Goal: Information Seeking & Learning: Learn about a topic

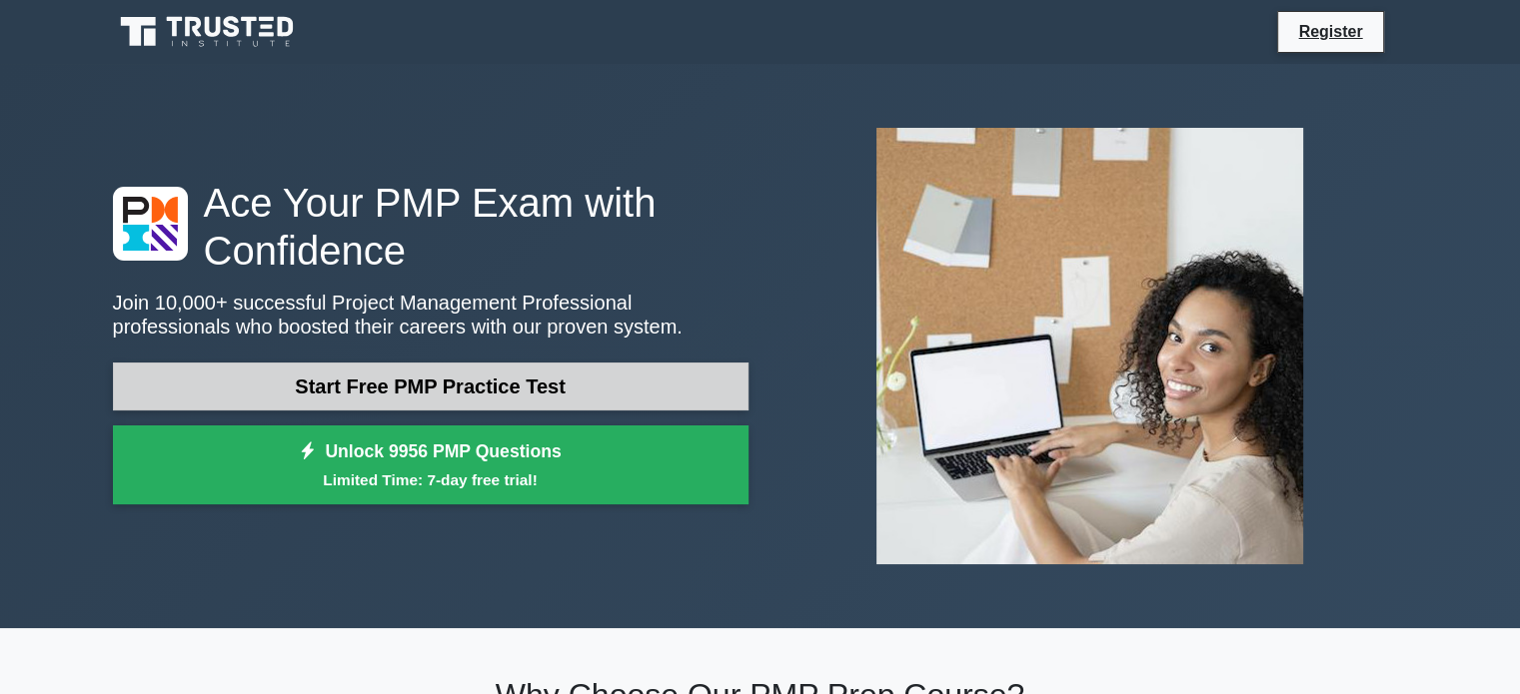
click at [578, 394] on link "Start Free PMP Practice Test" at bounding box center [430, 387] width 635 height 48
click at [386, 375] on link "Start Free PMP Practice Test" at bounding box center [430, 387] width 635 height 48
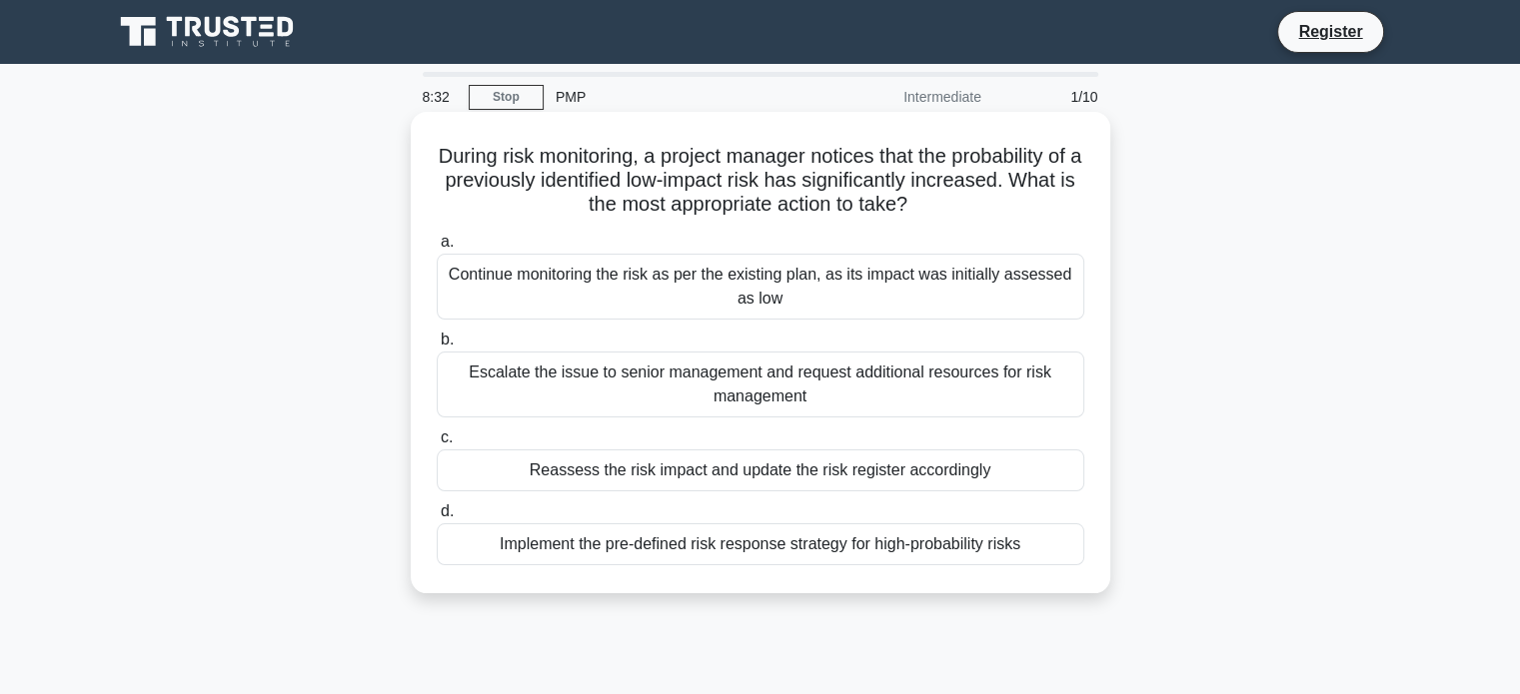
click at [696, 554] on div "Implement the pre-defined risk response strategy for high-probability risks" at bounding box center [760, 544] width 647 height 42
click at [437, 519] on input "d. Implement the pre-defined risk response strategy for high-probability risks" at bounding box center [437, 512] width 0 height 13
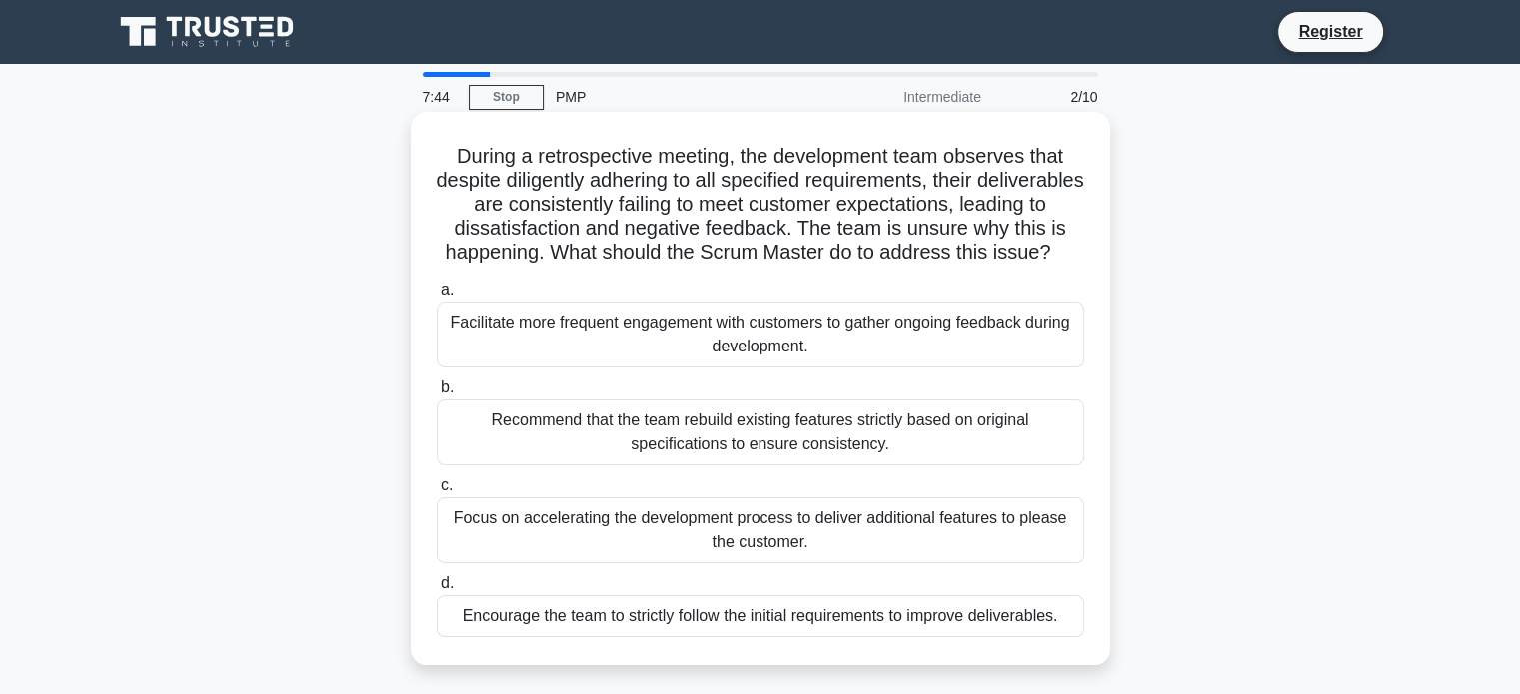
click at [555, 355] on div "Facilitate more frequent engagement with customers to gather ongoing feedback d…" at bounding box center [760, 335] width 647 height 66
click at [437, 297] on input "a. Facilitate more frequent engagement with customers to gather ongoing feedbac…" at bounding box center [437, 290] width 0 height 13
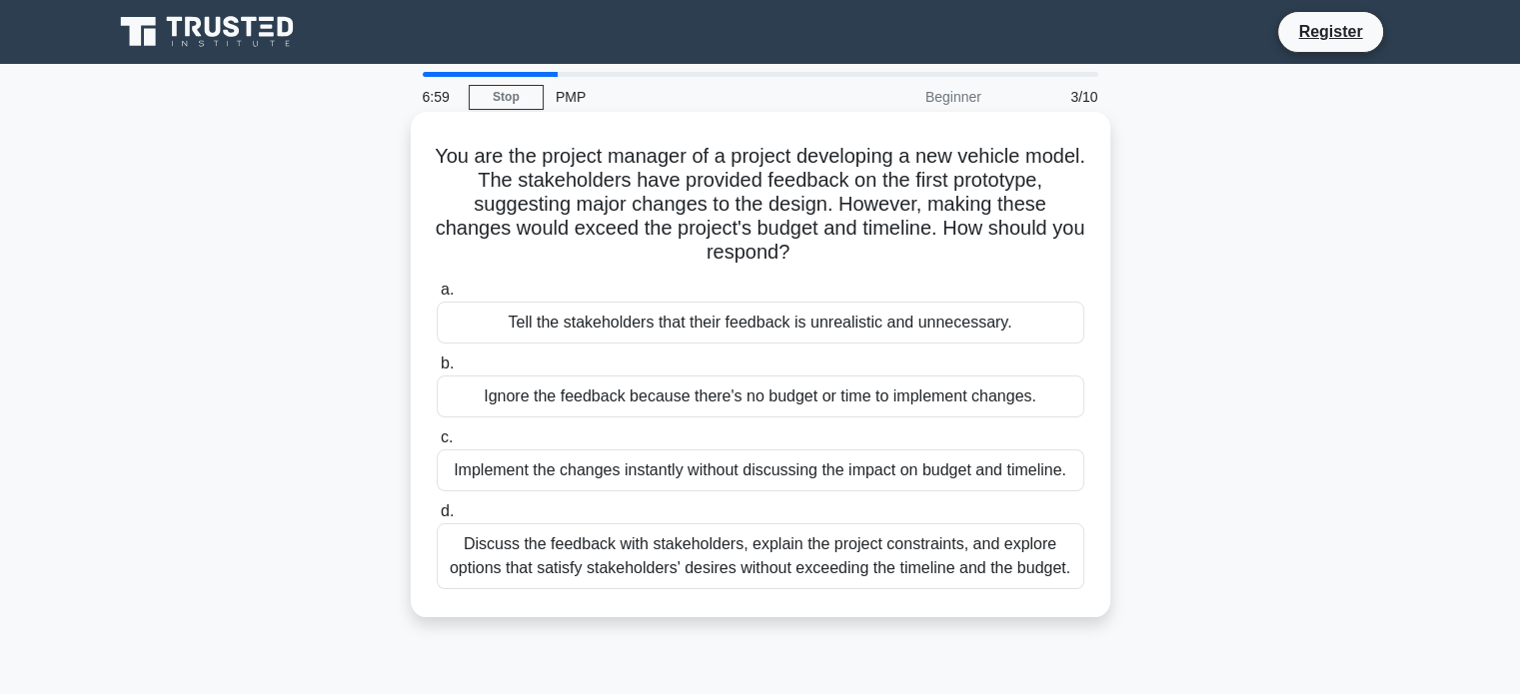
click at [797, 575] on div "Discuss the feedback with stakeholders, explain the project constraints, and ex…" at bounding box center [760, 556] width 647 height 66
click at [437, 519] on input "d. Discuss the feedback with stakeholders, explain the project constraints, and…" at bounding box center [437, 512] width 0 height 13
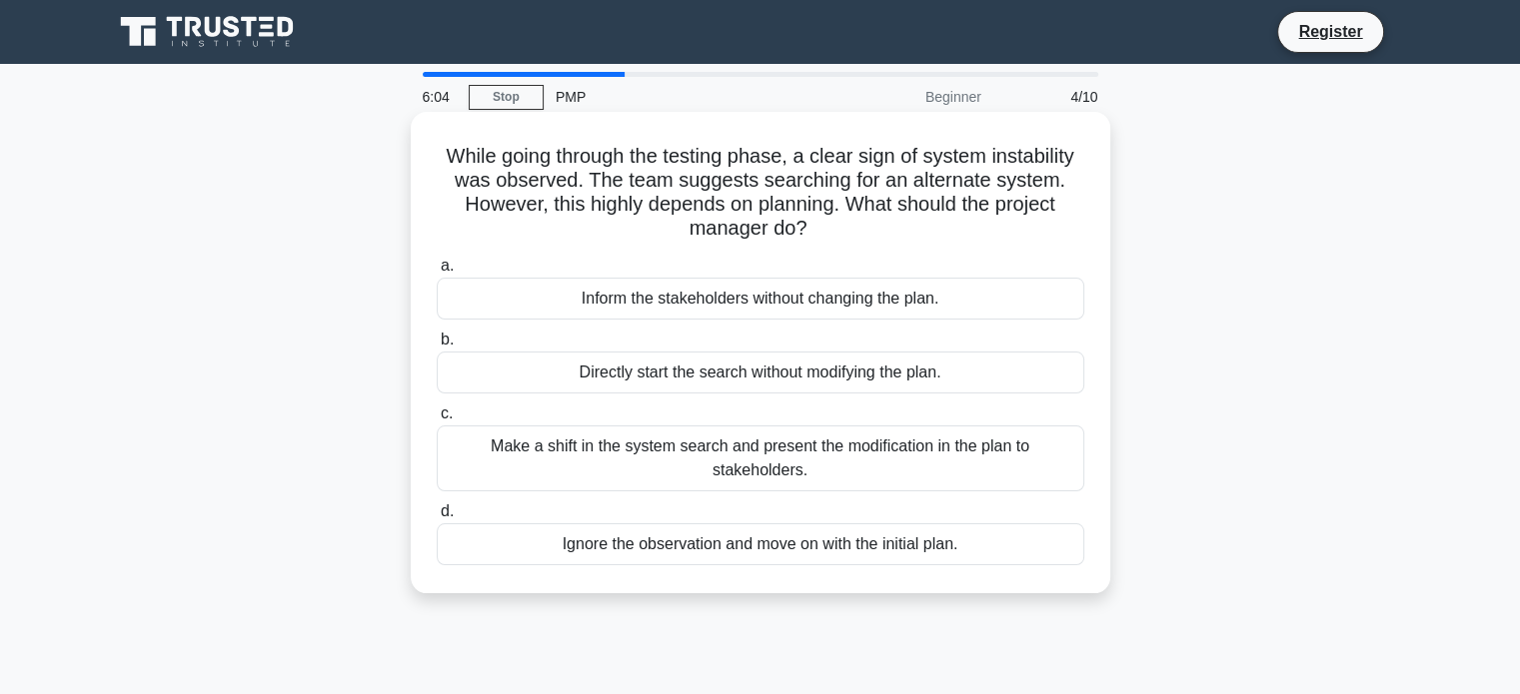
click at [612, 457] on div "Make a shift in the system search and present the modification in the plan to s…" at bounding box center [760, 459] width 647 height 66
click at [437, 421] on input "c. Make a shift in the system search and present the modification in the plan t…" at bounding box center [437, 414] width 0 height 13
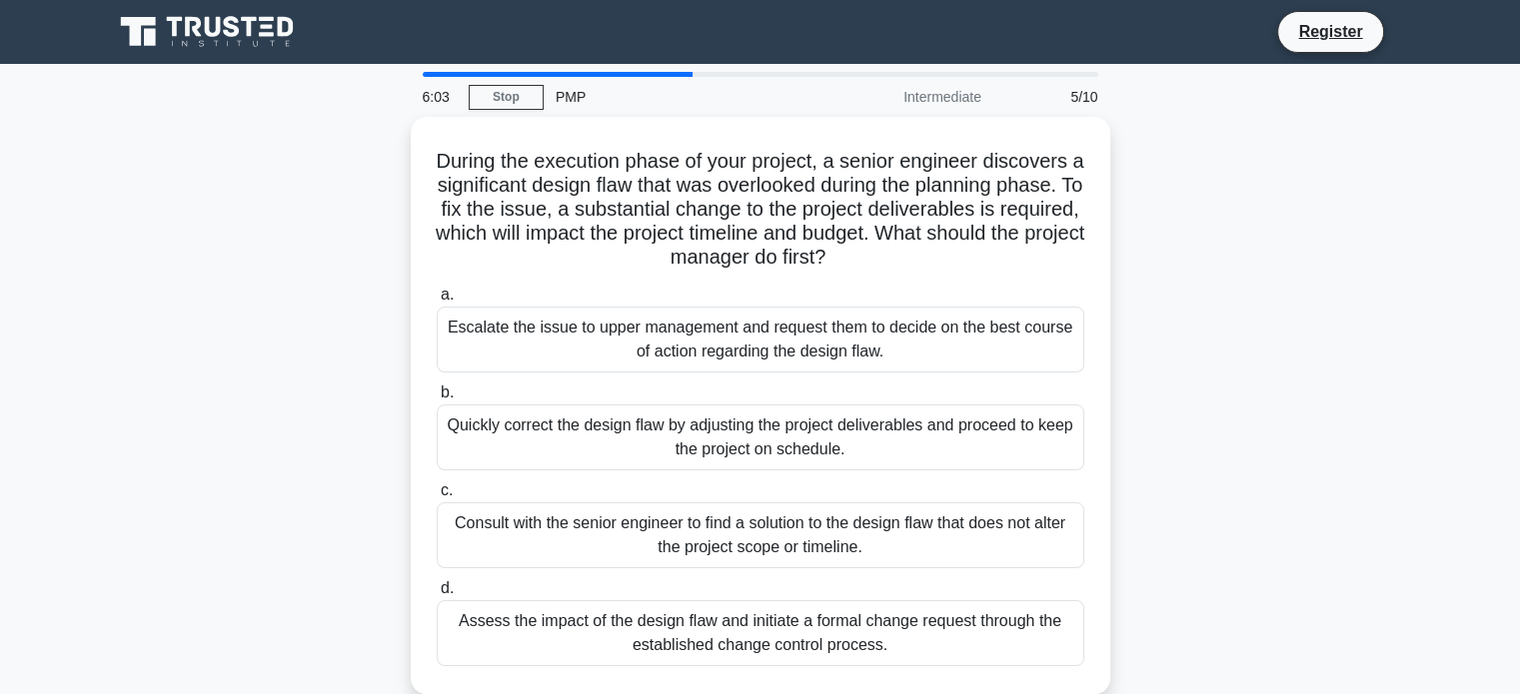
click at [612, 457] on div "Quickly correct the design flaw by adjusting the project deliverables and proce…" at bounding box center [760, 438] width 647 height 66
click at [437, 400] on input "b. Quickly correct the design flaw by adjusting the project deliverables and pr…" at bounding box center [437, 393] width 0 height 13
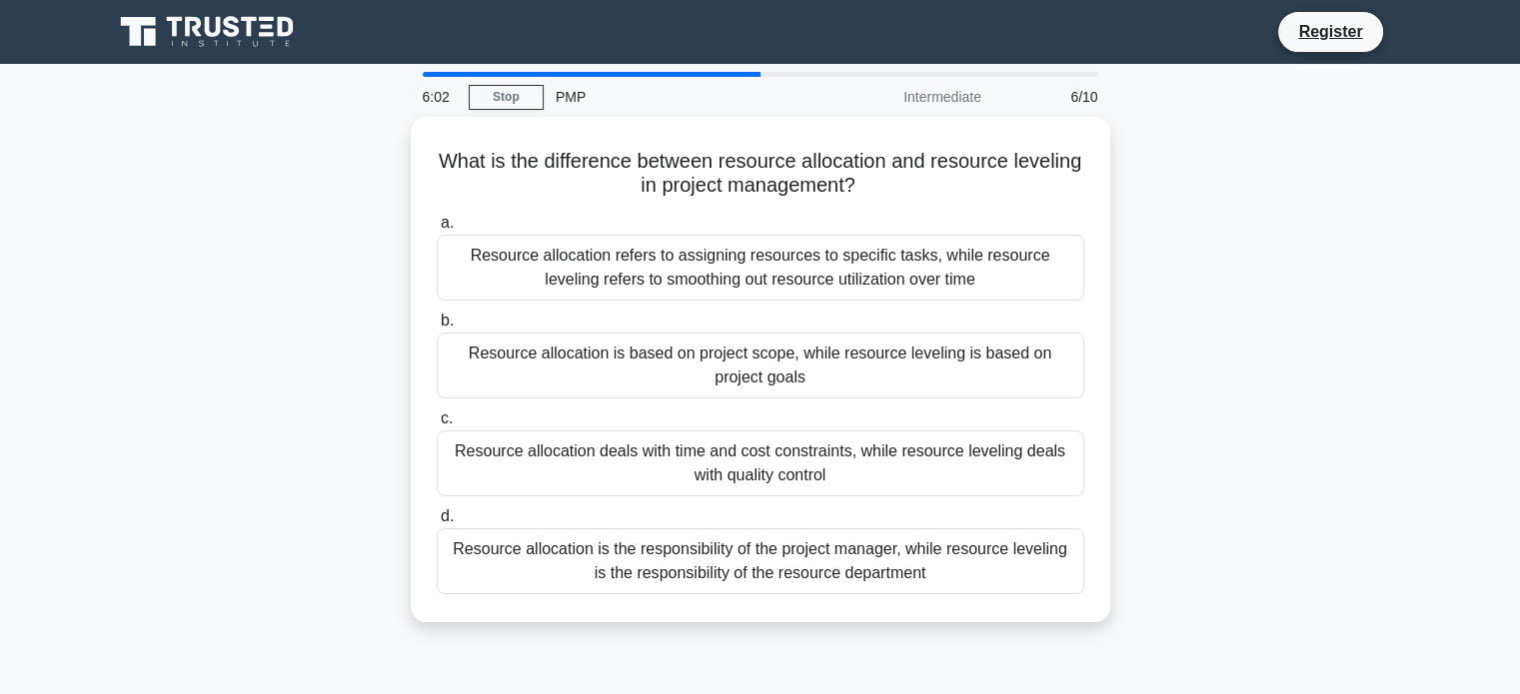
click at [612, 457] on div "Resource allocation deals with time and cost constraints, while resource leveli…" at bounding box center [760, 464] width 647 height 66
click at [437, 426] on input "c. Resource allocation deals with time and cost constraints, while resource lev…" at bounding box center [437, 419] width 0 height 13
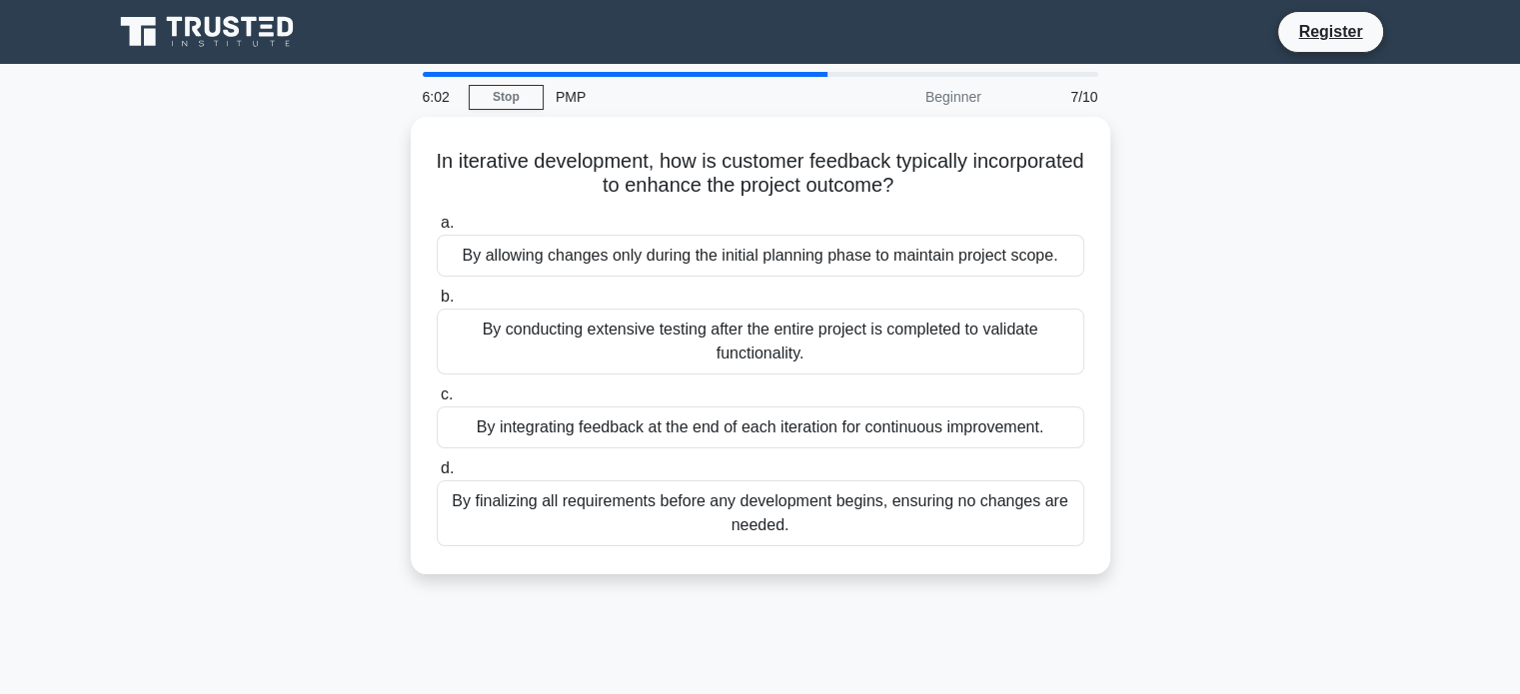
click at [612, 457] on label "d. By finalizing all requirements before any development begins, ensuring no ch…" at bounding box center [760, 502] width 647 height 90
click at [437, 463] on input "d. By finalizing all requirements before any development begins, ensuring no ch…" at bounding box center [437, 469] width 0 height 13
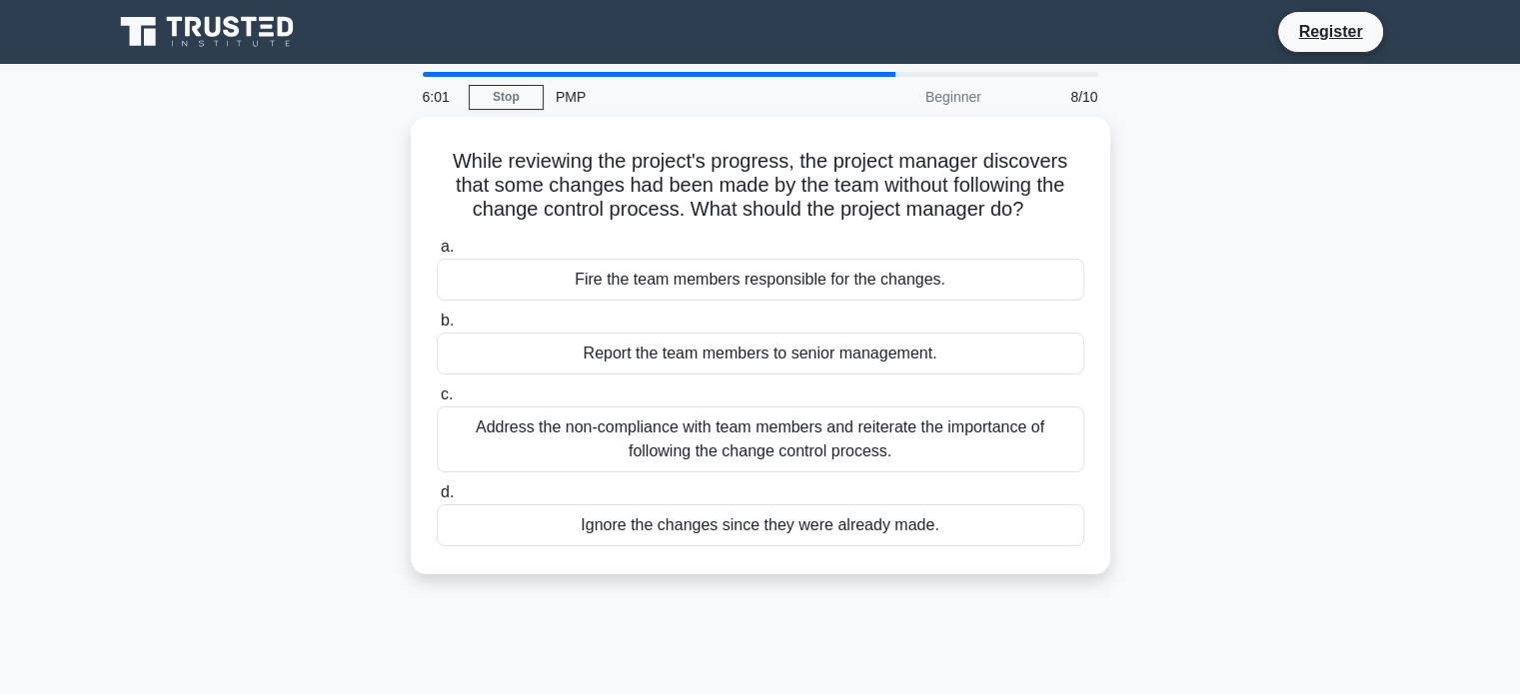
click at [612, 457] on div "Address the non-compliance with team members and reiterate the importance of fo…" at bounding box center [760, 440] width 647 height 66
click at [437, 402] on input "c. Address the non-compliance with team members and reiterate the importance of…" at bounding box center [437, 395] width 0 height 13
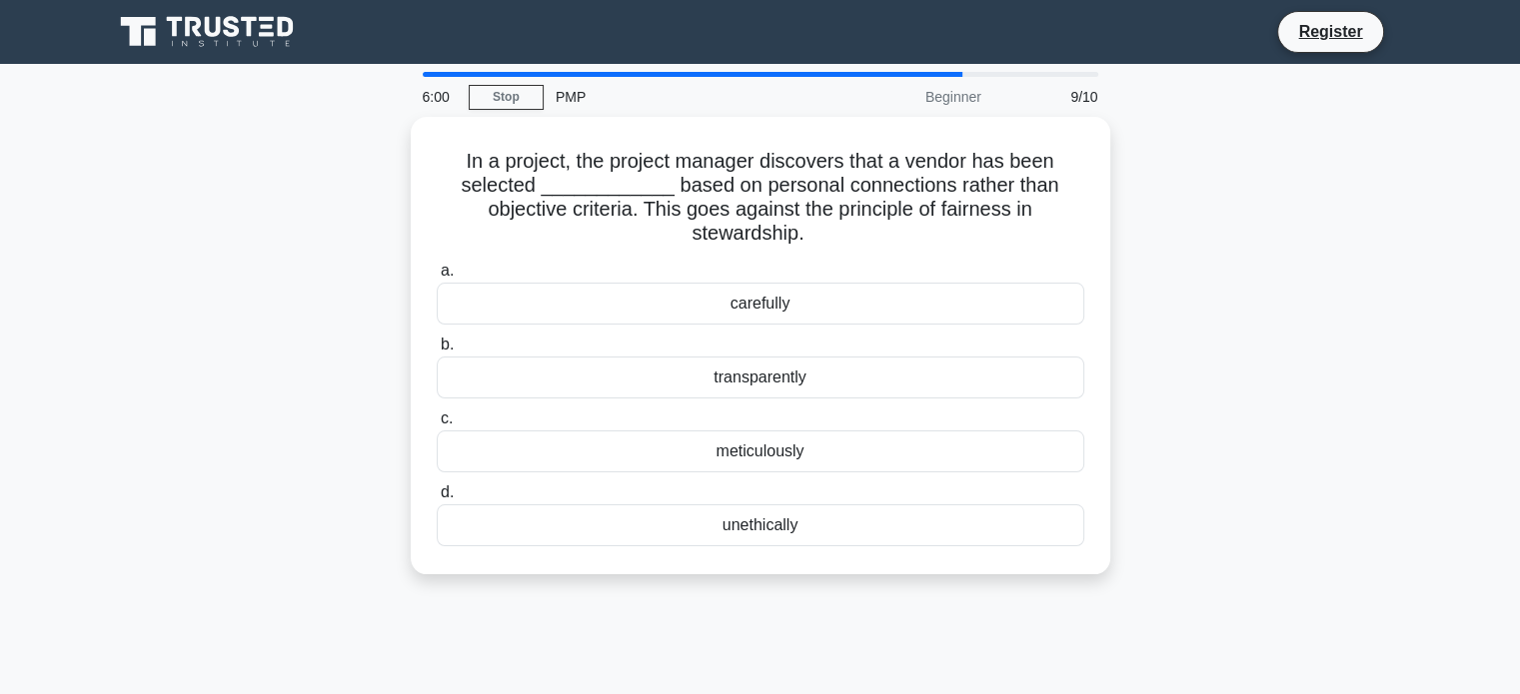
click at [612, 457] on div "meticulously" at bounding box center [760, 452] width 647 height 42
click at [437, 426] on input "c. meticulously" at bounding box center [437, 419] width 0 height 13
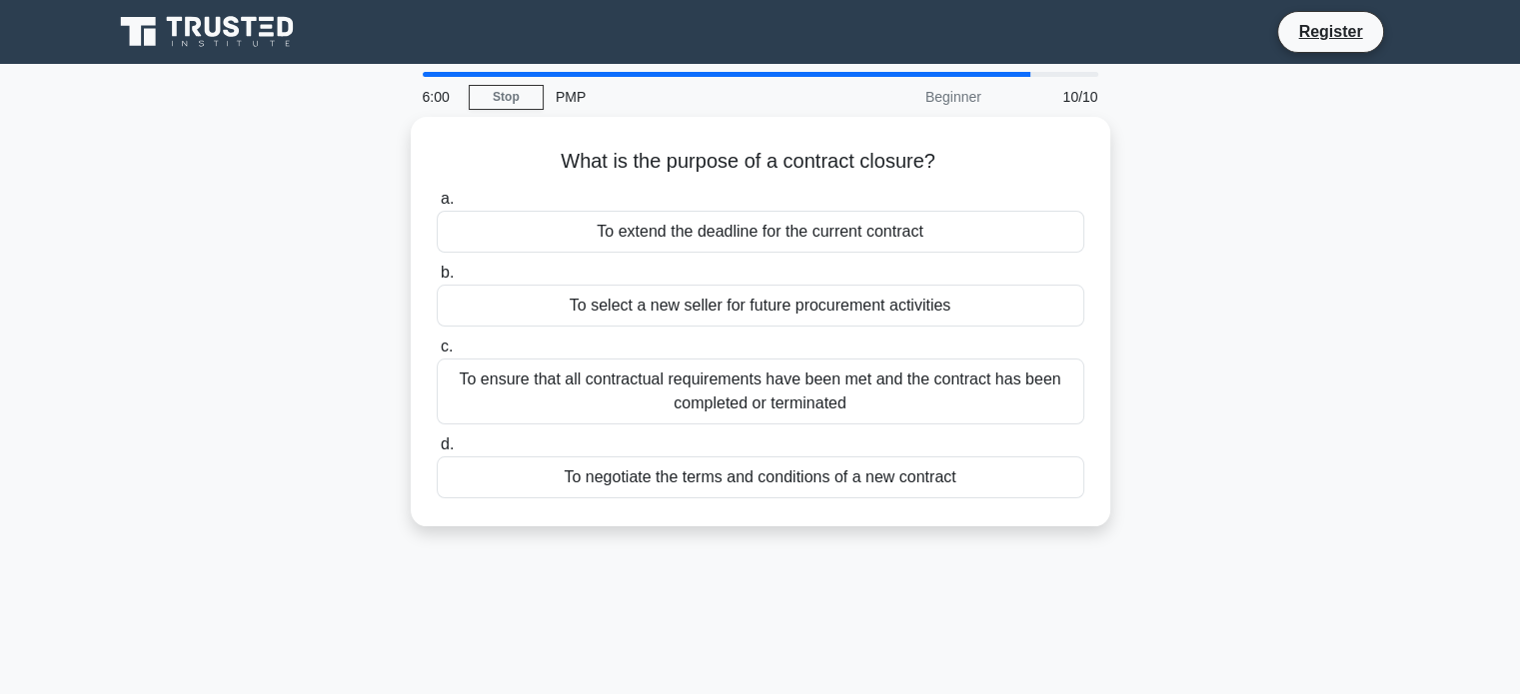
click at [612, 457] on div "To negotiate the terms and conditions of a new contract" at bounding box center [760, 478] width 647 height 42
click at [437, 452] on input "d. To negotiate the terms and conditions of a new contract" at bounding box center [437, 445] width 0 height 13
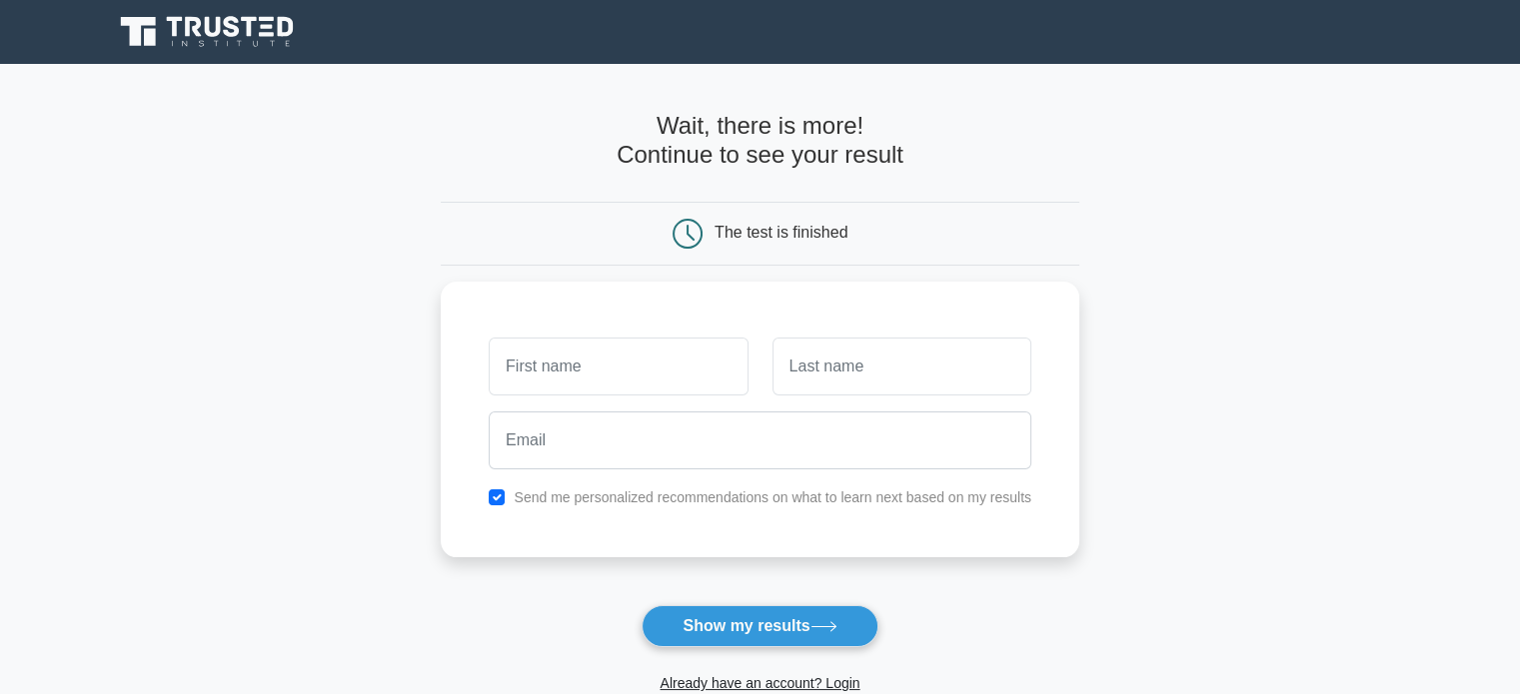
click at [611, 465] on div at bounding box center [760, 441] width 566 height 74
click at [760, 643] on button "Show my results" at bounding box center [759, 626] width 236 height 42
